Goal: Book appointment/travel/reservation

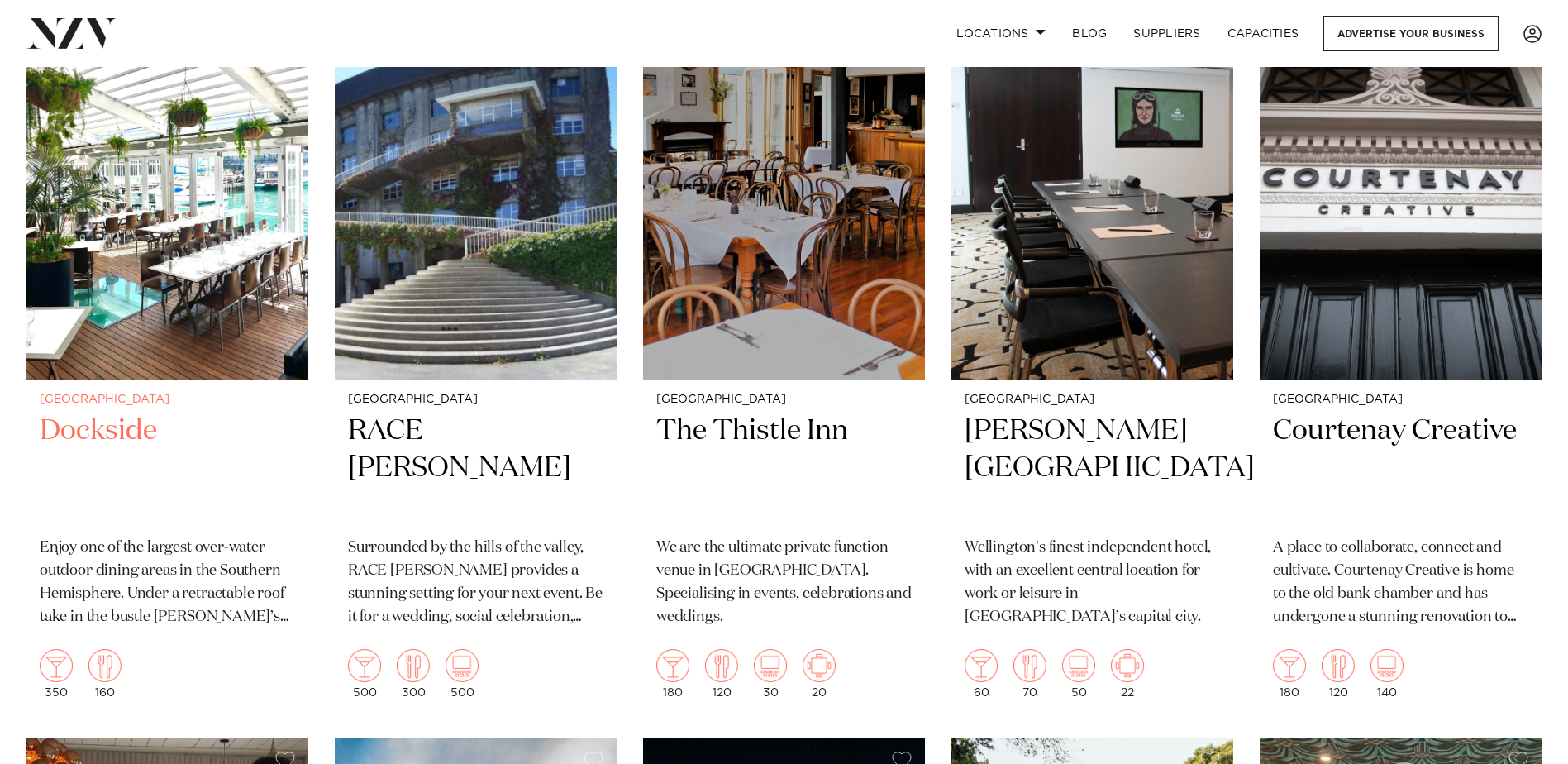
scroll to position [2564, 0]
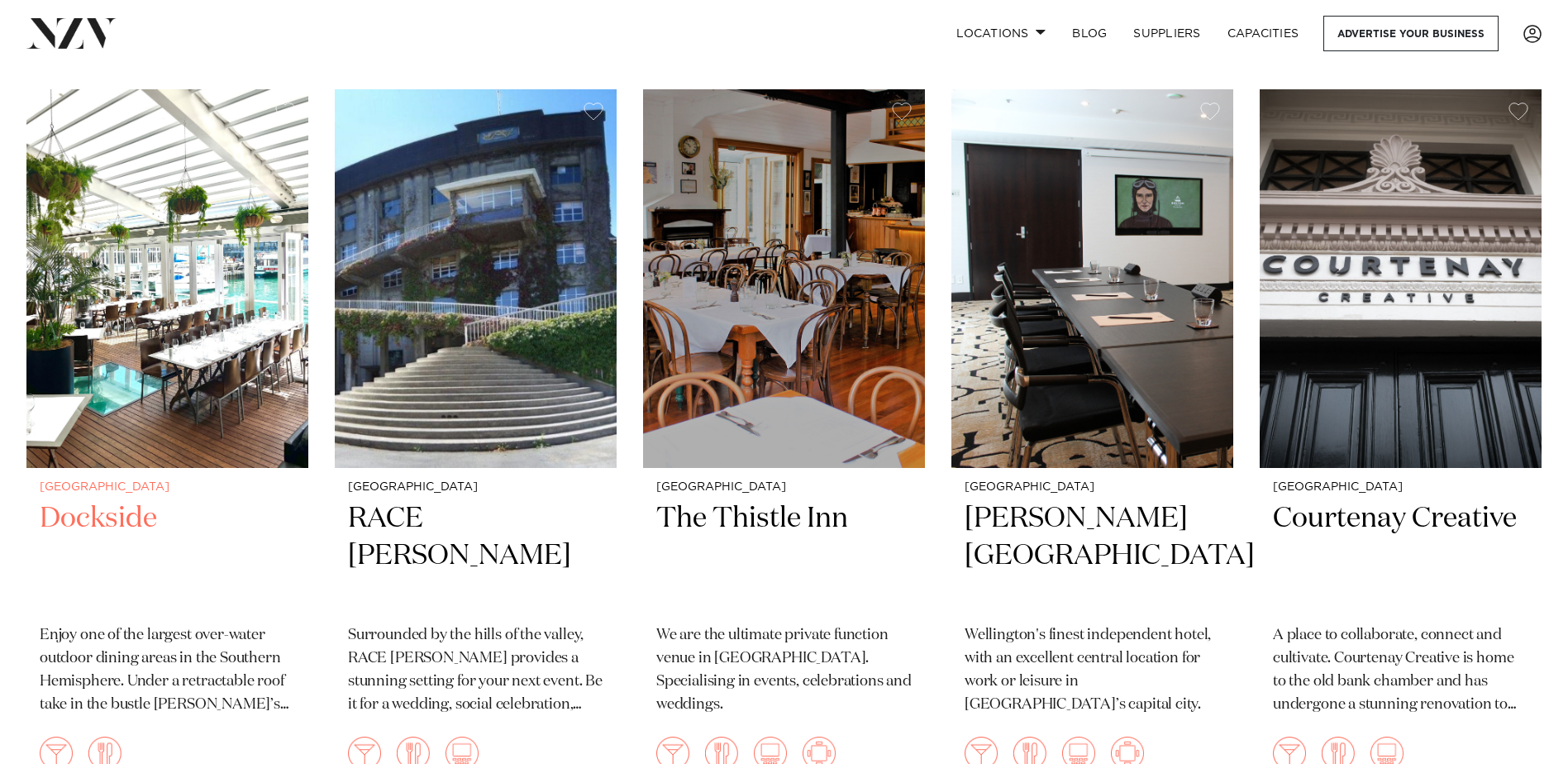
click at [114, 517] on h2 "Dockside" at bounding box center [168, 556] width 256 height 111
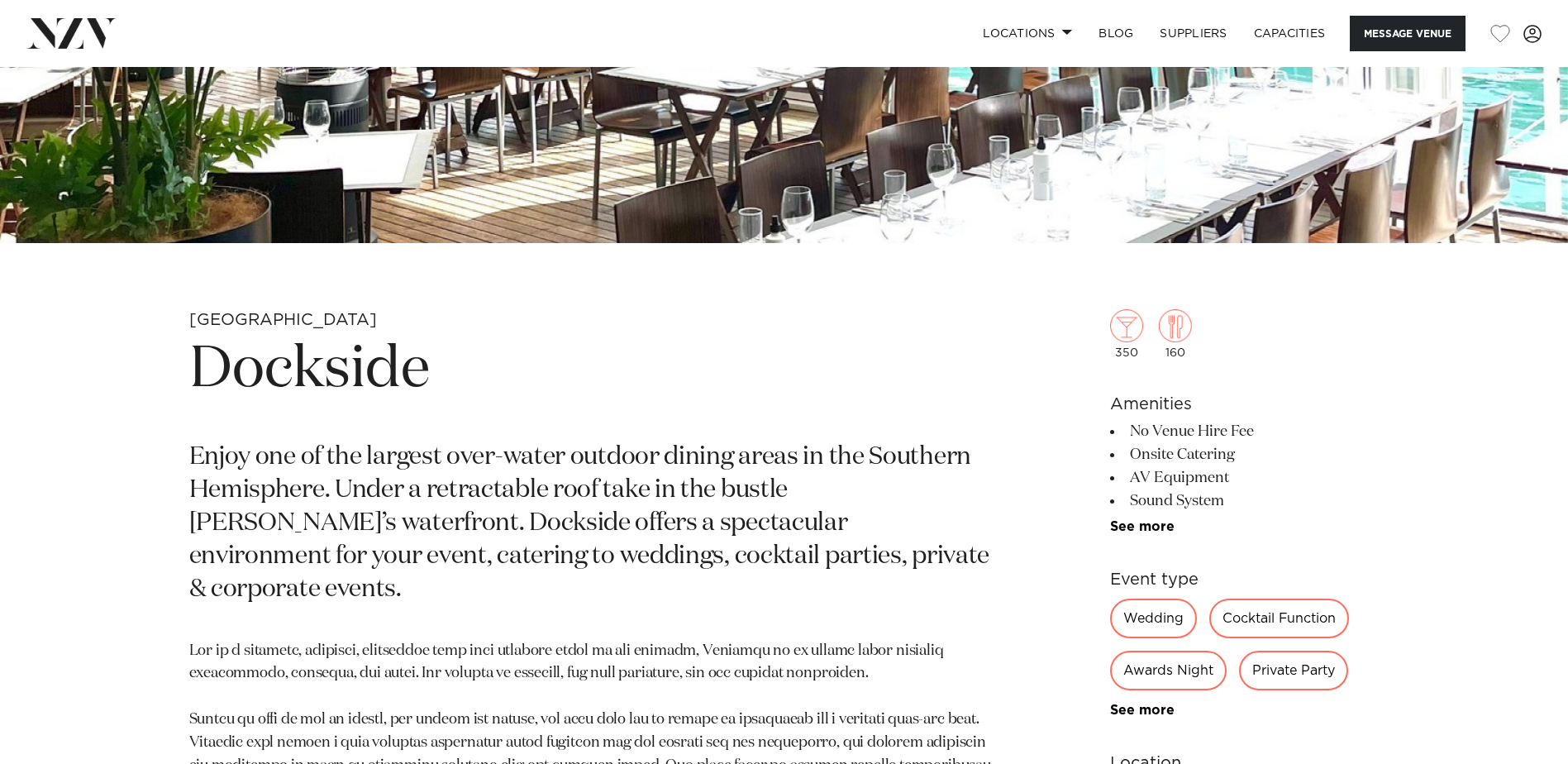
scroll to position [662, 0]
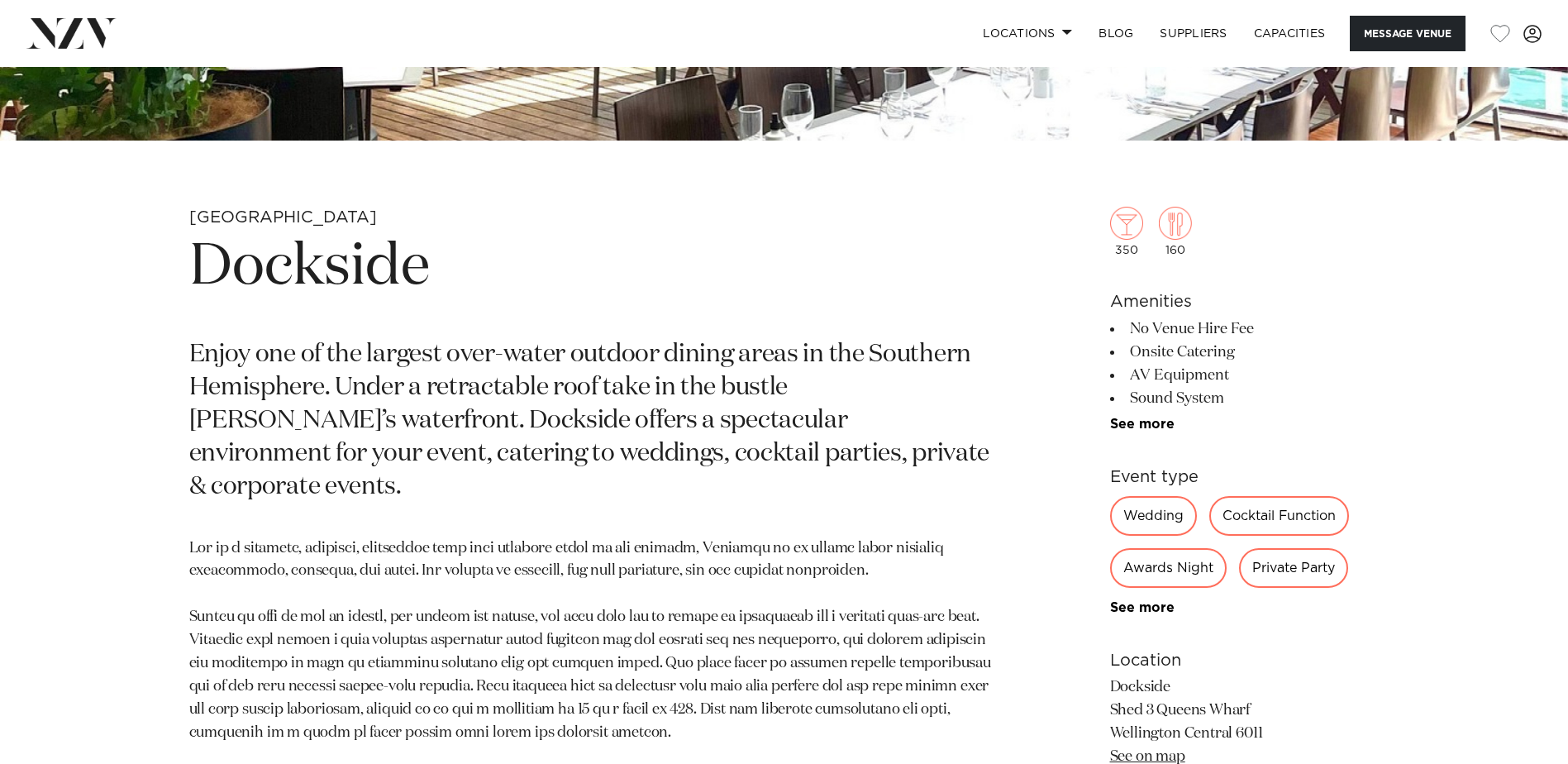
click at [1273, 517] on div "Cocktail Function" at bounding box center [1279, 516] width 140 height 40
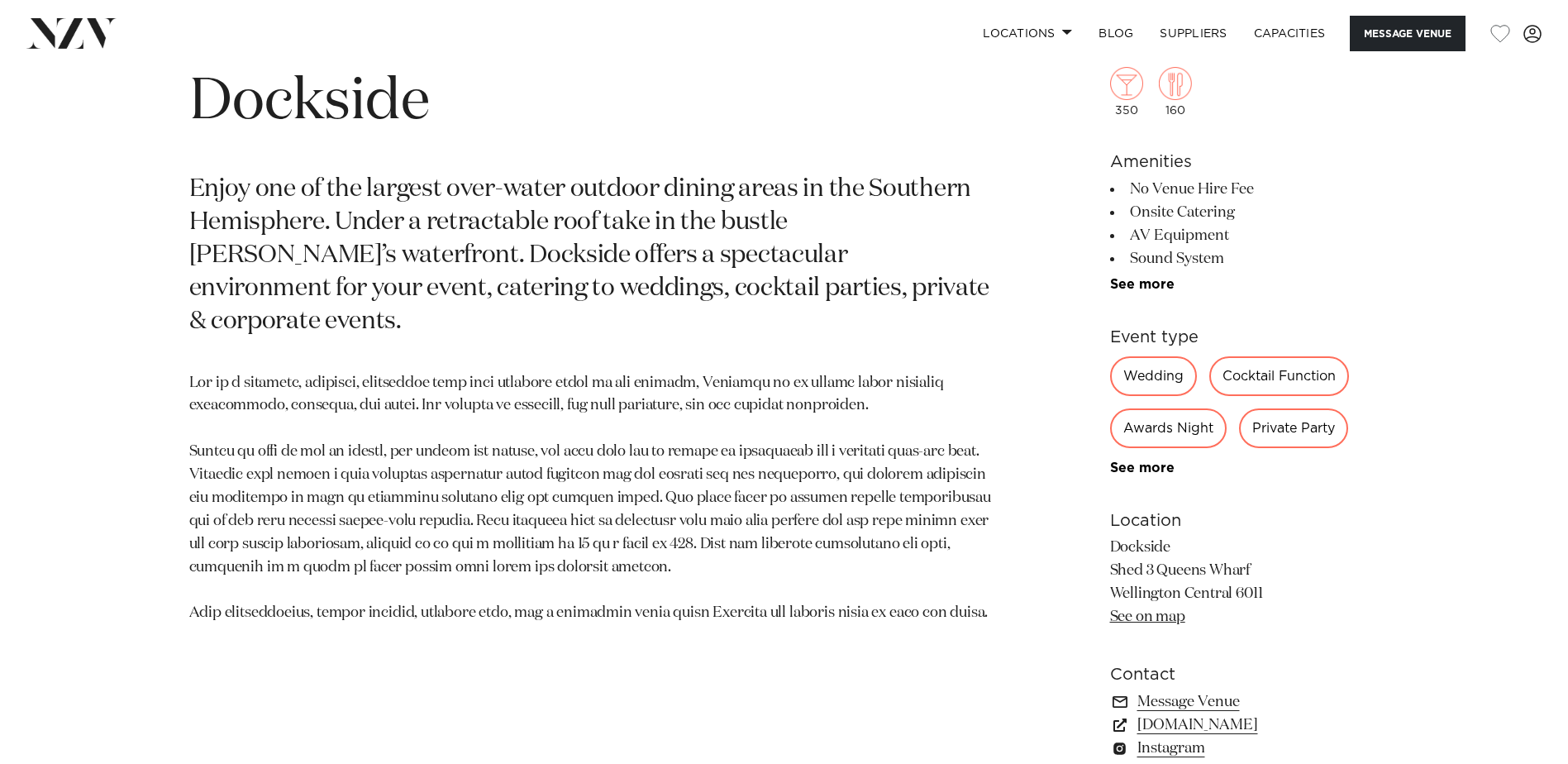
scroll to position [910, 0]
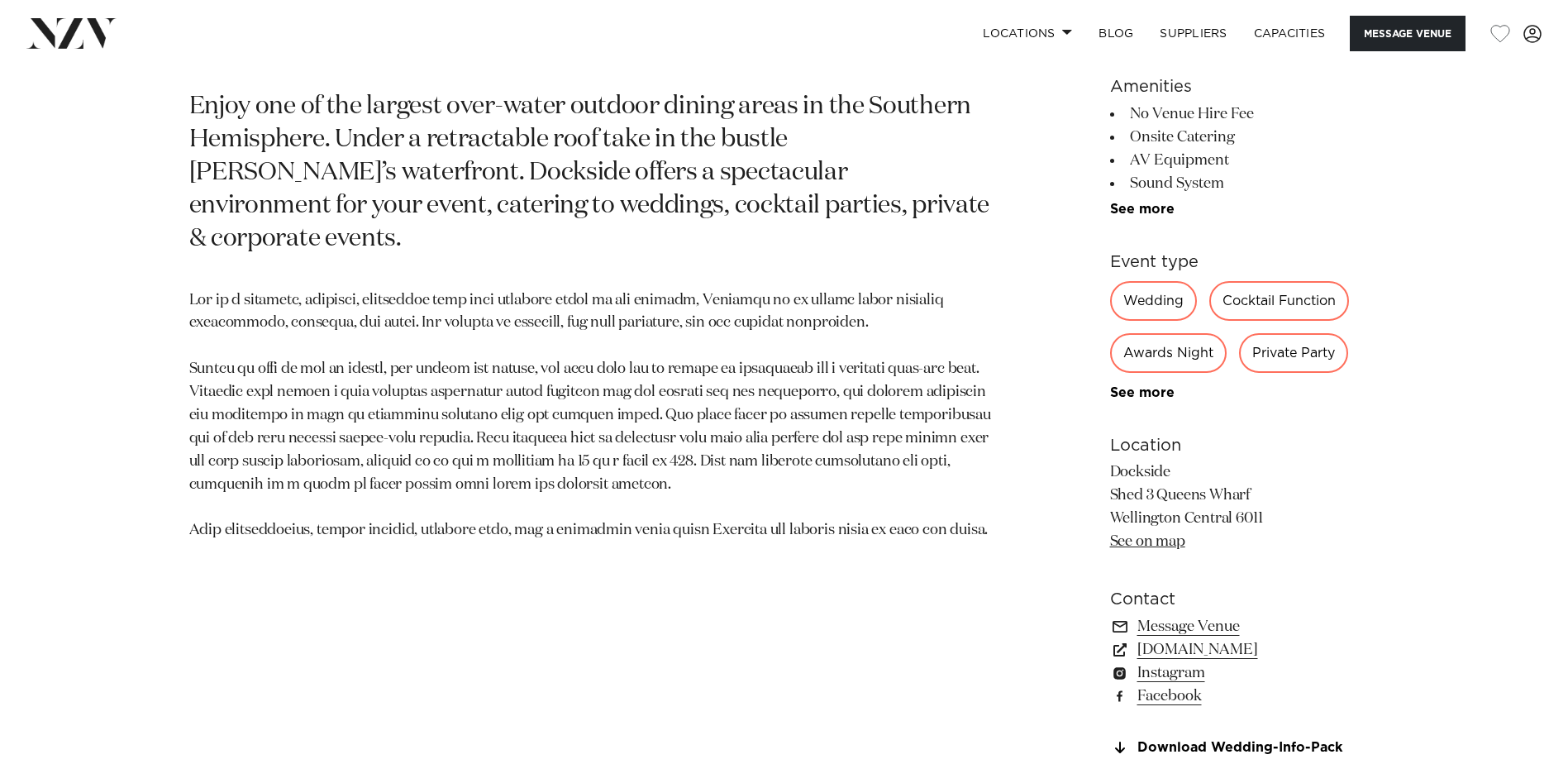
click at [1350, 439] on h6 "Location" at bounding box center [1245, 445] width 270 height 25
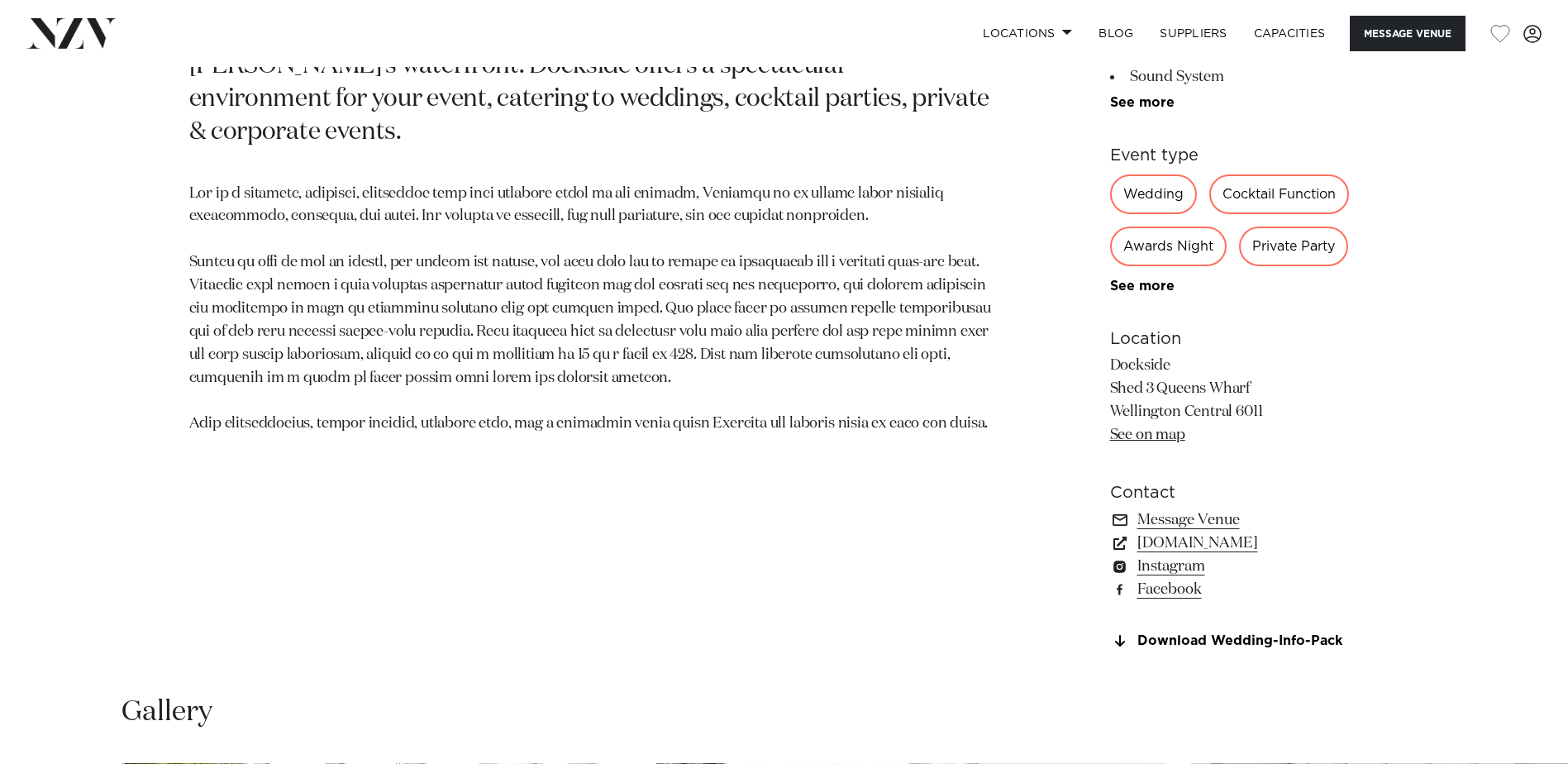
scroll to position [992, 0]
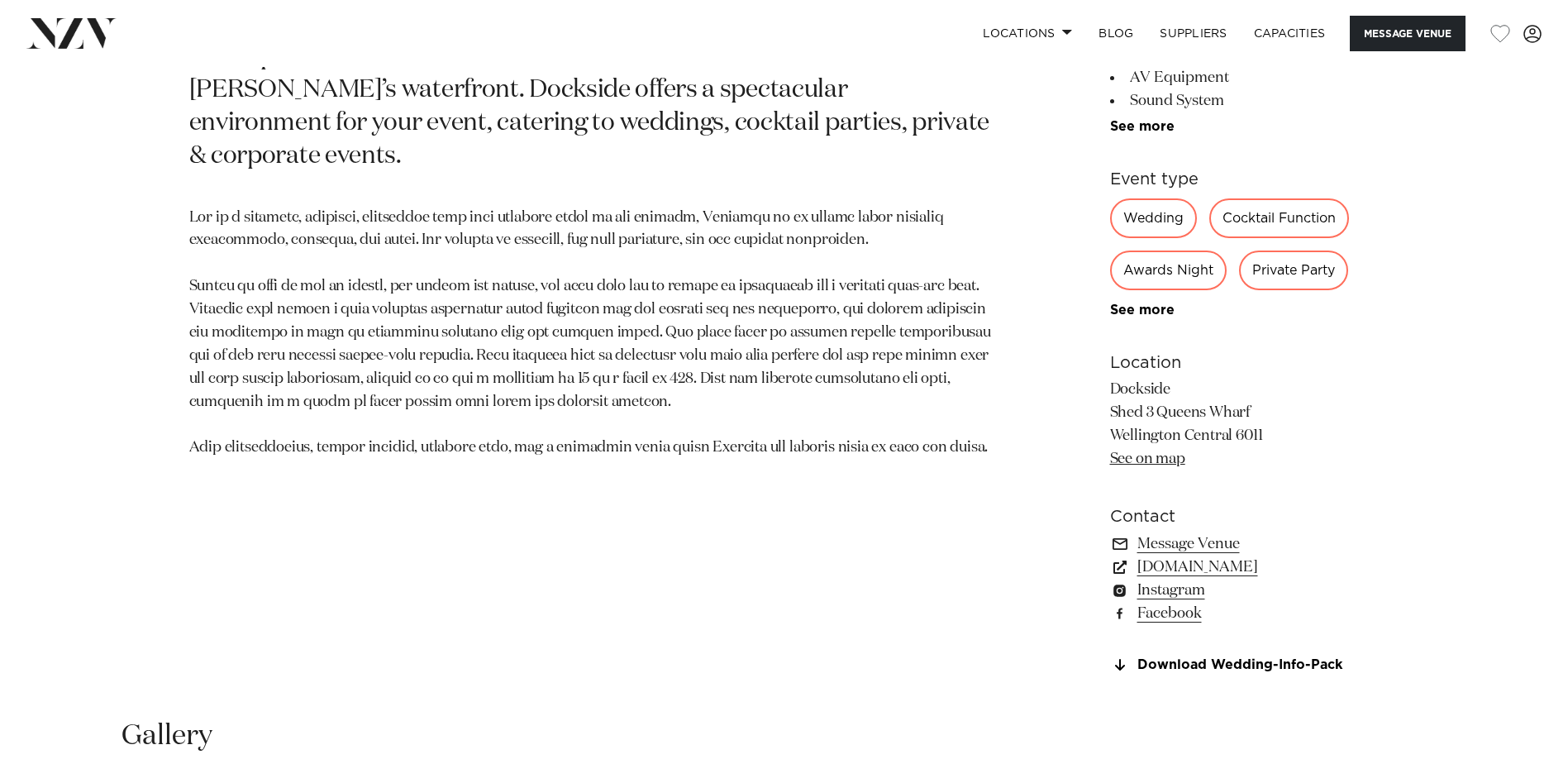
click at [1278, 221] on div "Cocktail Function" at bounding box center [1279, 218] width 140 height 40
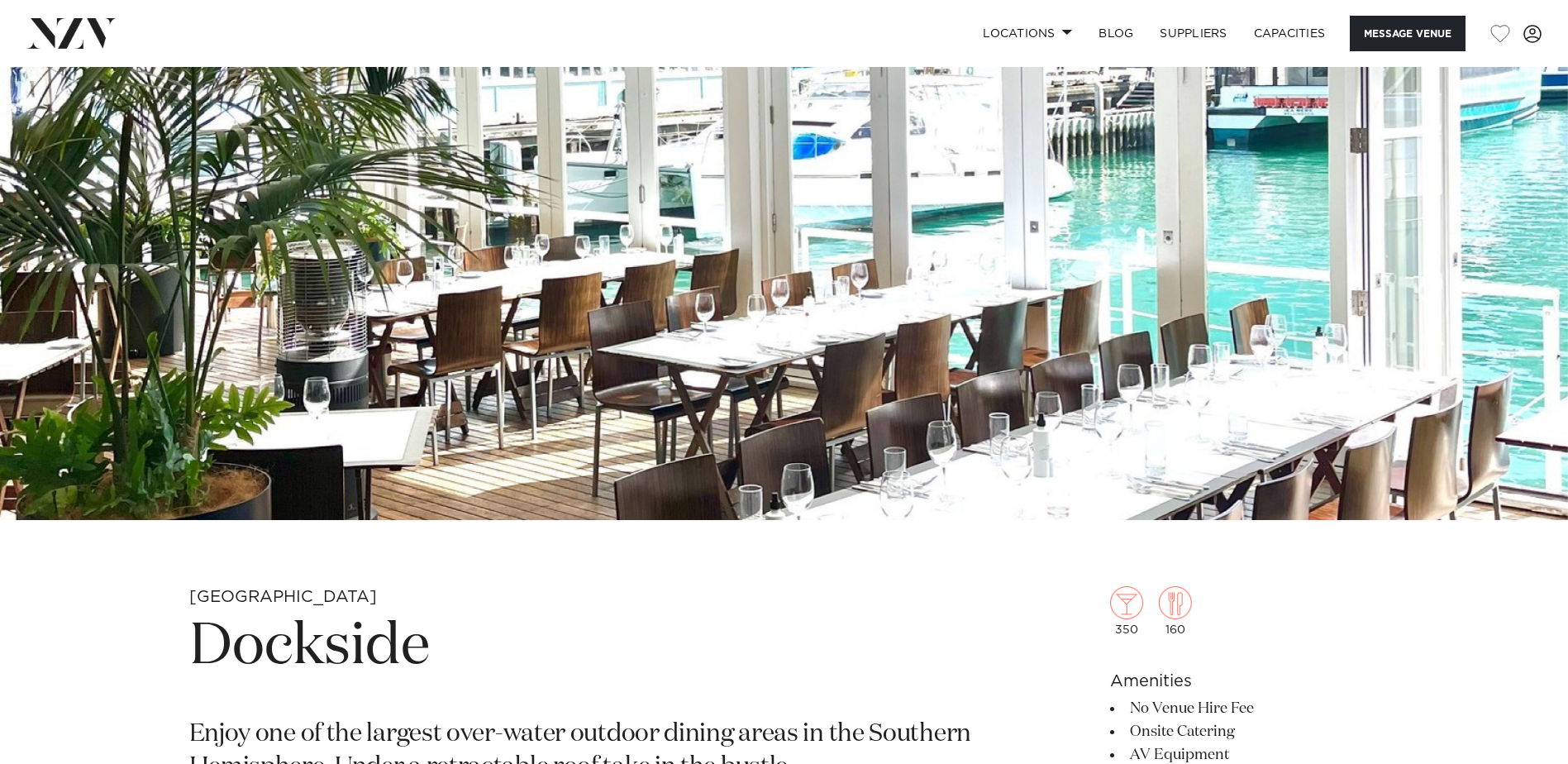
scroll to position [42, 0]
